Goal: Transaction & Acquisition: Purchase product/service

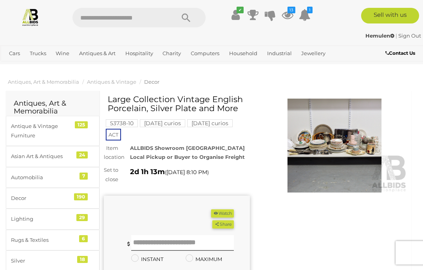
click at [340, 145] on img at bounding box center [335, 146] width 146 height 94
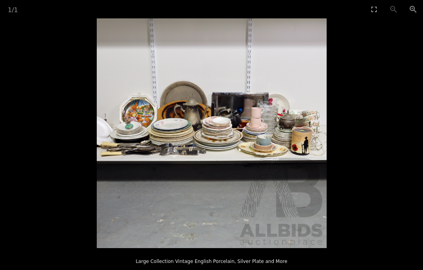
click at [375, 9] on button "Toggle fullscreen" at bounding box center [374, 9] width 20 height 18
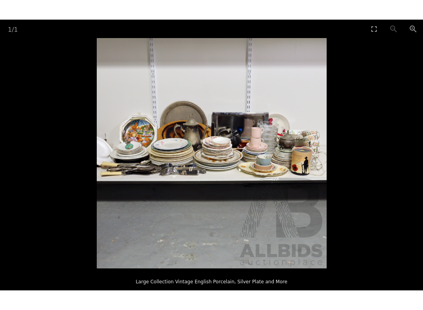
scroll to position [8, 0]
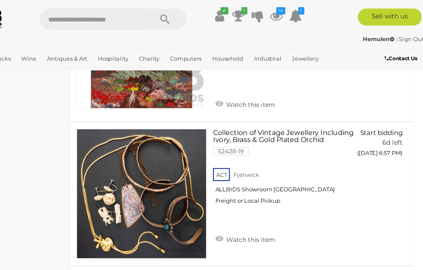
scroll to position [5417, 0]
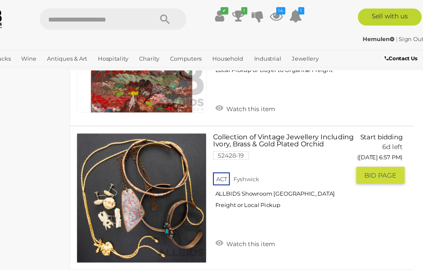
click at [367, 156] on span "BID PAGE" at bounding box center [381, 160] width 29 height 8
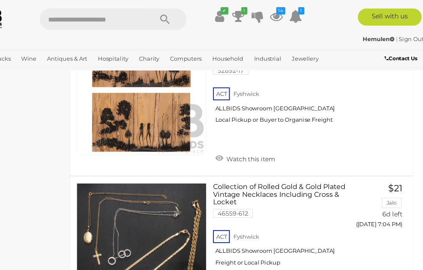
scroll to position [6711, 0]
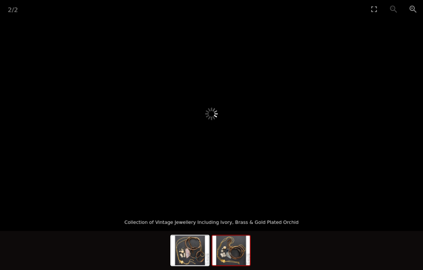
scroll to position [82, 0]
click at [229, 251] on img at bounding box center [231, 251] width 38 height 30
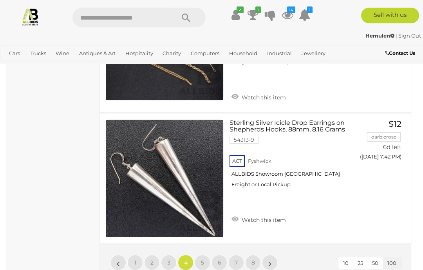
scroll to position [13467, 0]
click at [204, 259] on span "5" at bounding box center [202, 262] width 3 height 7
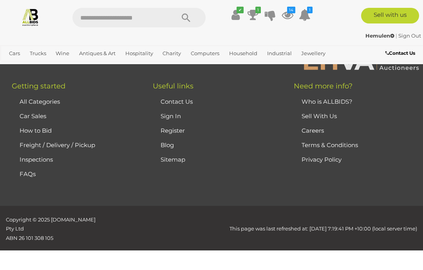
scroll to position [201, 0]
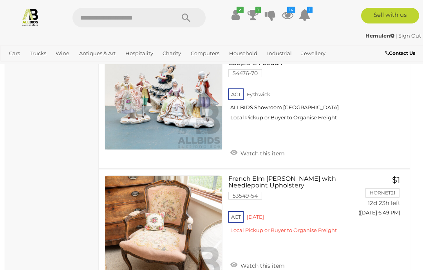
scroll to position [3929, 1]
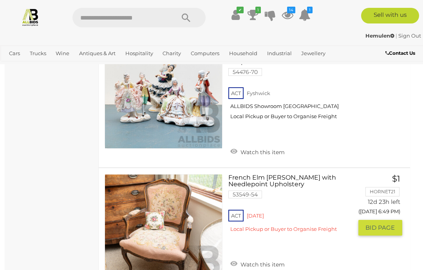
click at [246, 259] on link "Watch this item" at bounding box center [257, 264] width 58 height 12
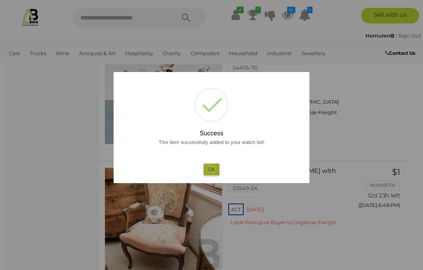
click at [212, 175] on button "Ok" at bounding box center [212, 169] width 16 height 11
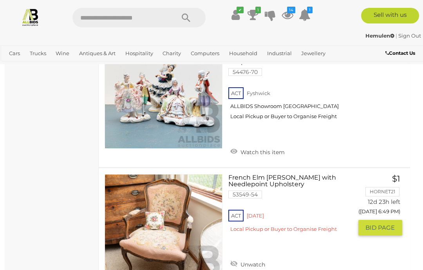
click at [377, 228] on span "BID PAGE" at bounding box center [380, 228] width 29 height 8
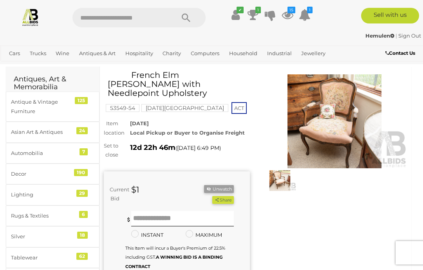
scroll to position [21, 0]
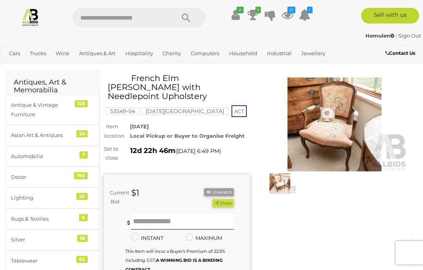
click at [281, 184] on img at bounding box center [280, 184] width 33 height 21
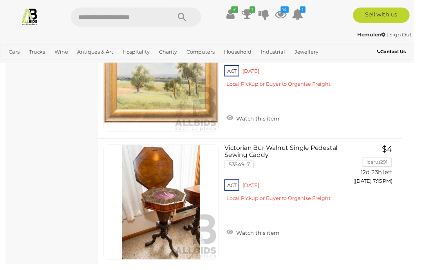
scroll to position [10393, 0]
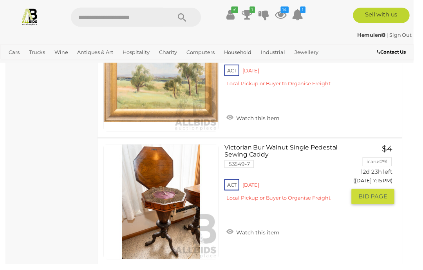
click at [381, 197] on span "BID PAGE" at bounding box center [381, 201] width 29 height 8
click at [376, 197] on span "BID PAGE" at bounding box center [381, 201] width 29 height 8
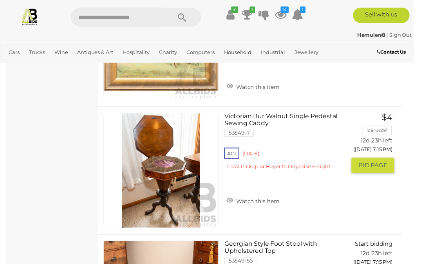
click at [256, 199] on link "Watch this item" at bounding box center [259, 205] width 58 height 12
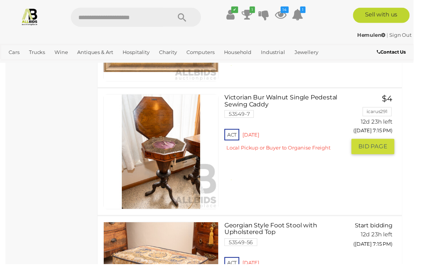
click at [248, 161] on div "ACT Red Hill Local Pickup or Buyer to Organise Freight" at bounding box center [292, 145] width 124 height 30
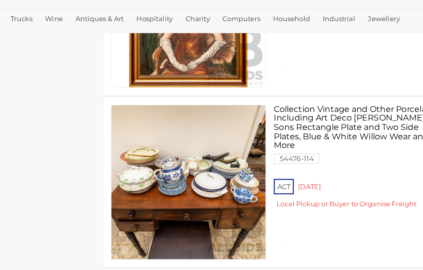
scroll to position [10768, 0]
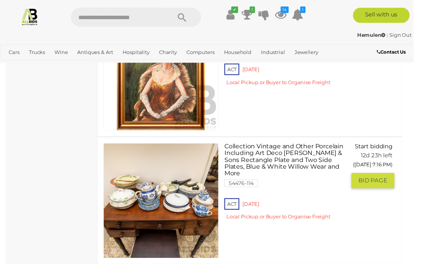
click at [382, 186] on span "BID PAGE" at bounding box center [381, 185] width 29 height 8
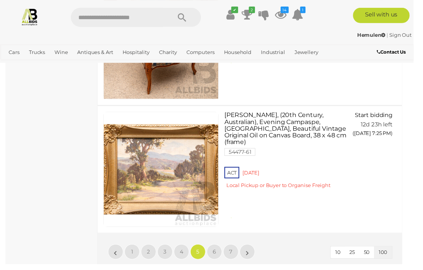
scroll to position [13181, 0]
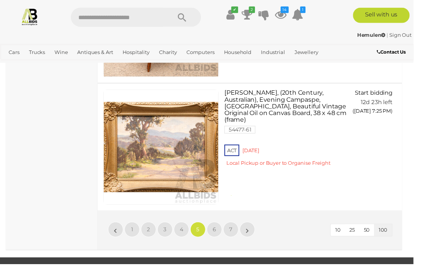
click at [221, 232] on span "6" at bounding box center [220, 235] width 4 height 7
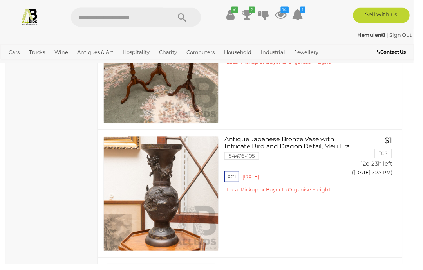
scroll to position [3301, 0]
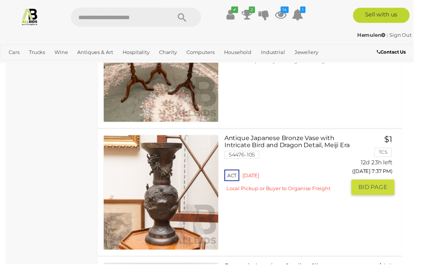
click at [384, 190] on span "BID PAGE" at bounding box center [381, 192] width 29 height 8
click at [382, 188] on span "BID PAGE" at bounding box center [381, 192] width 29 height 8
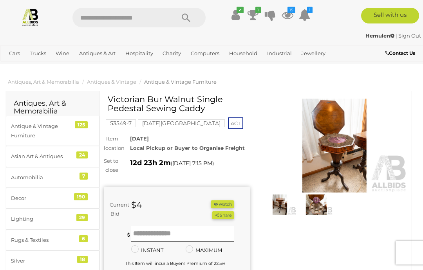
click at [338, 147] on img at bounding box center [335, 146] width 146 height 94
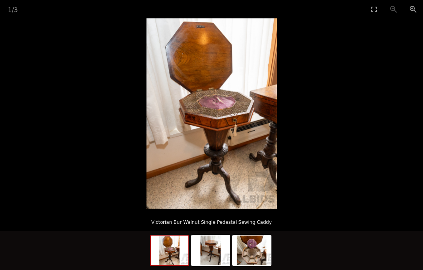
click at [234, 143] on img at bounding box center [212, 113] width 130 height 191
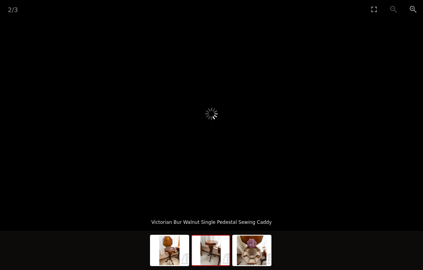
click at [208, 250] on img at bounding box center [211, 251] width 38 height 30
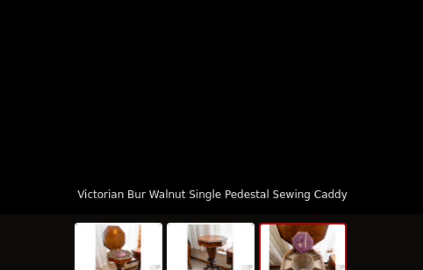
scroll to position [24, 0]
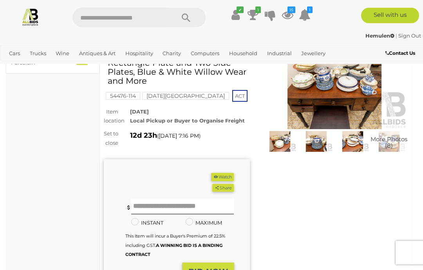
scroll to position [63, 0]
click at [138, 204] on input "text" at bounding box center [182, 207] width 103 height 16
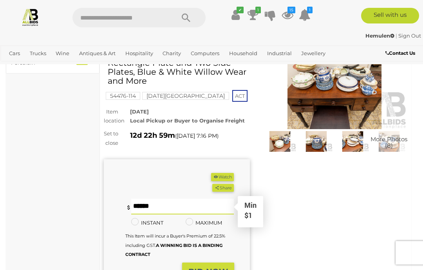
scroll to position [63, 0]
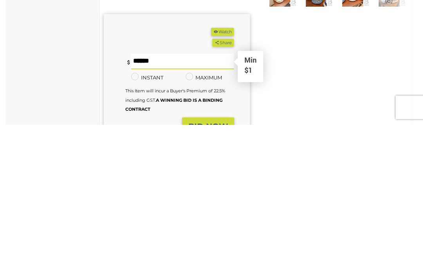
type input "**"
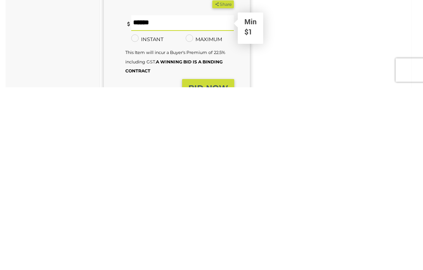
click at [211, 266] on strong "BID NOW" at bounding box center [208, 270] width 40 height 9
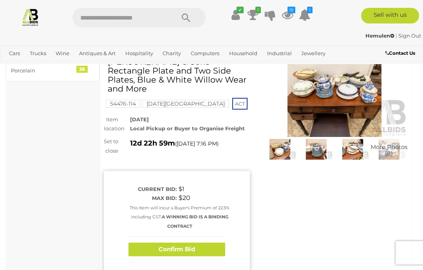
scroll to position [89, 0]
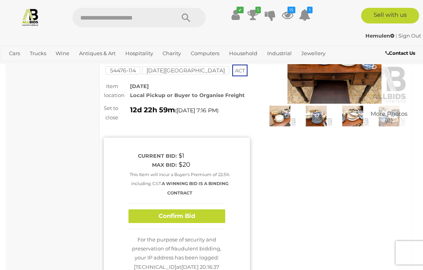
click at [181, 215] on button "Confirm Bid" at bounding box center [177, 217] width 97 height 14
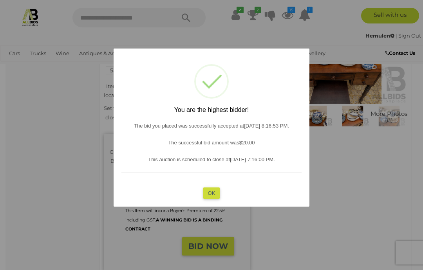
click at [214, 199] on button "OK" at bounding box center [211, 193] width 17 height 11
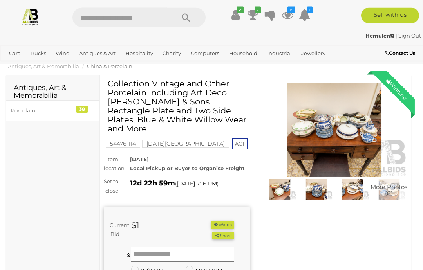
scroll to position [16, 0]
click at [283, 192] on img at bounding box center [280, 189] width 33 height 21
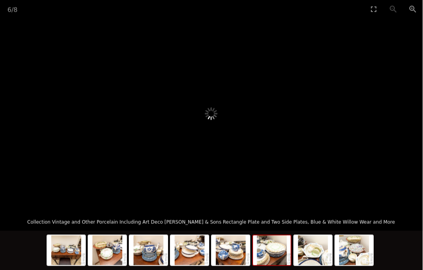
scroll to position [16, 10]
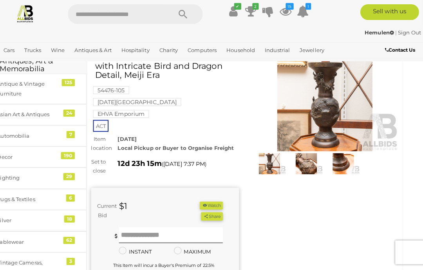
scroll to position [40, 9]
click at [127, 228] on input "text" at bounding box center [174, 236] width 103 height 16
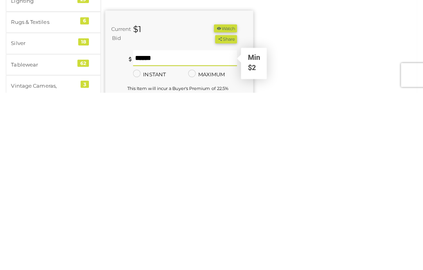
type input "**"
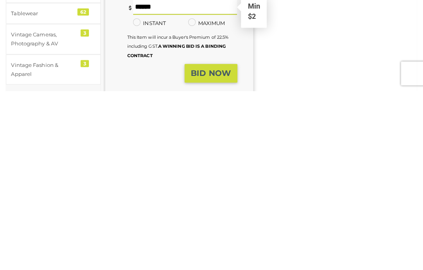
click at [200, 248] on strong "BID NOW" at bounding box center [208, 252] width 40 height 9
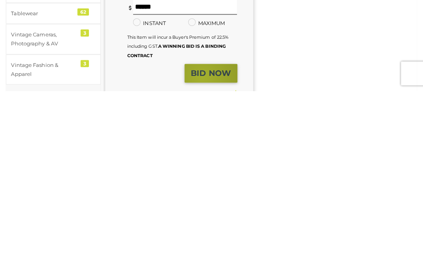
scroll to position [270, 0]
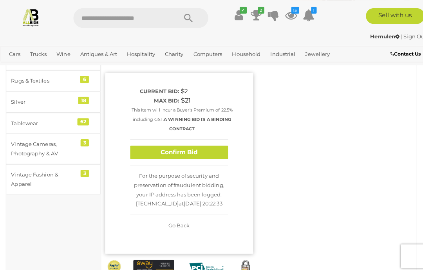
click at [174, 144] on button "Confirm Bid" at bounding box center [177, 151] width 97 height 14
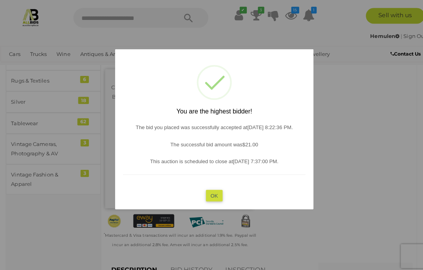
click at [210, 192] on button "OK" at bounding box center [211, 193] width 17 height 11
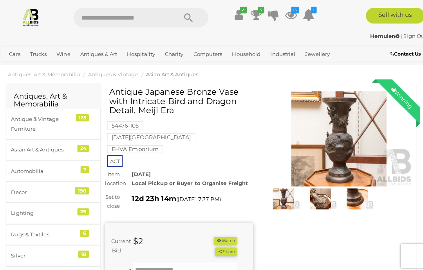
scroll to position [0, 0]
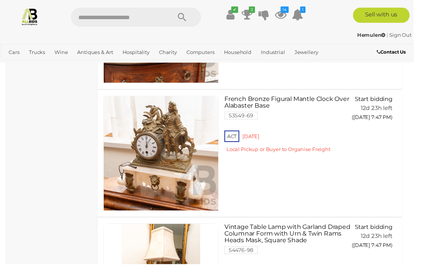
scroll to position [7272, 0]
